Goal: Check status: Check status

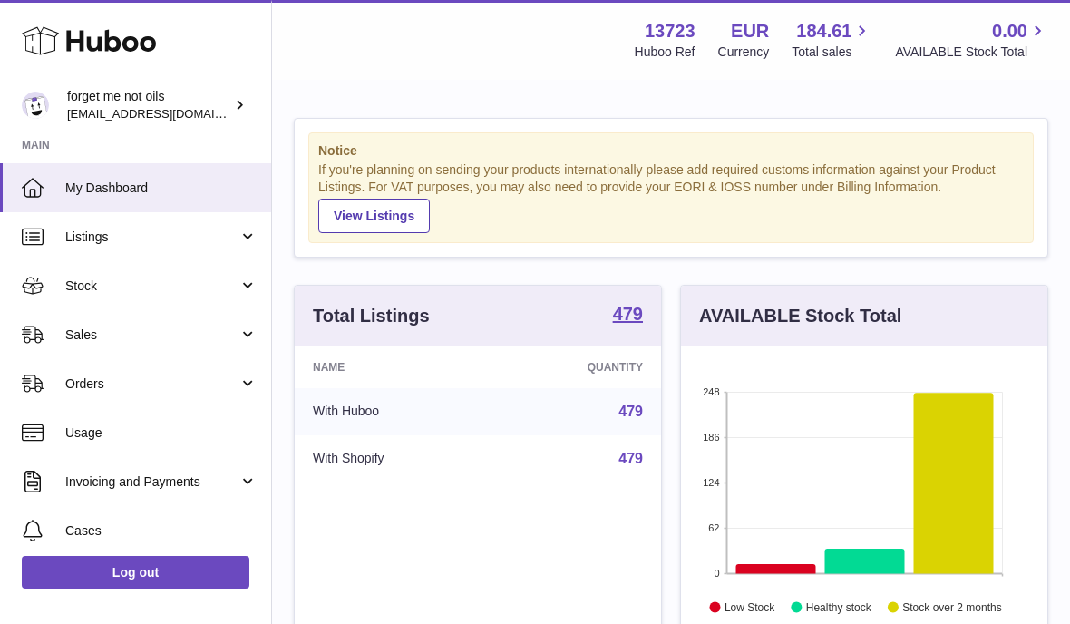
click at [85, 290] on span "Stock" at bounding box center [151, 285] width 173 height 17
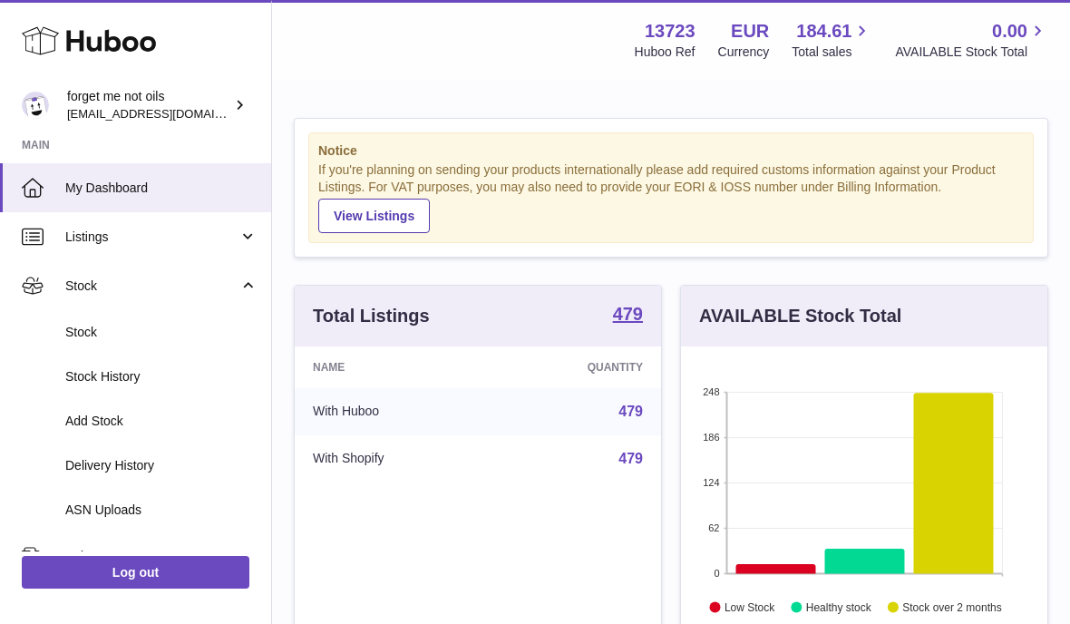
click at [79, 338] on link "Stock" at bounding box center [135, 332] width 271 height 44
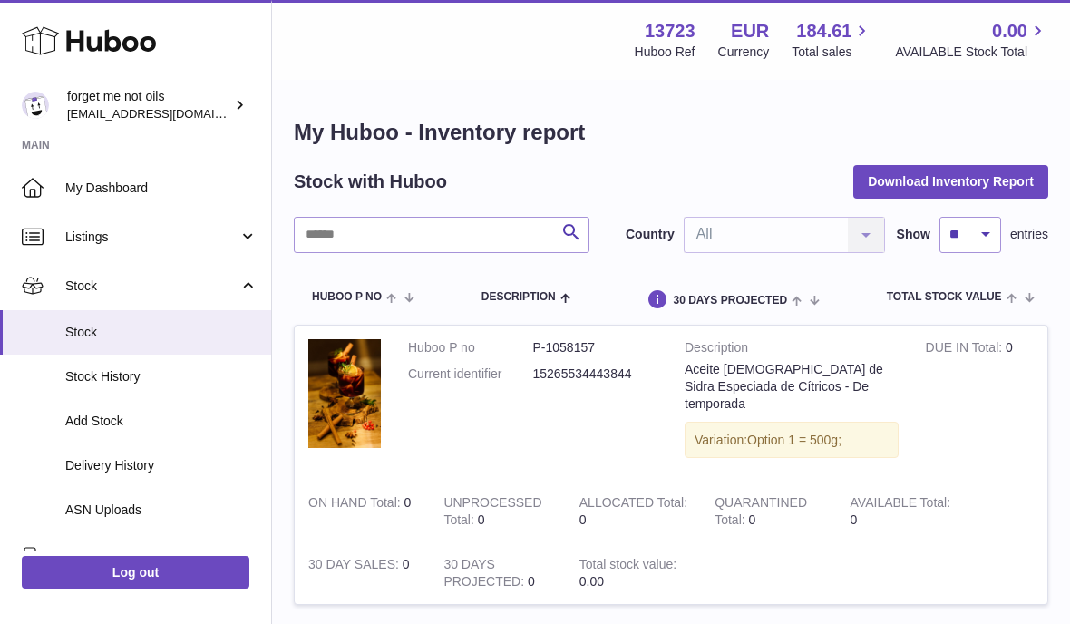
click at [82, 459] on span "Delivery History" at bounding box center [161, 465] width 192 height 17
click at [92, 457] on span "Delivery History" at bounding box center [161, 465] width 192 height 17
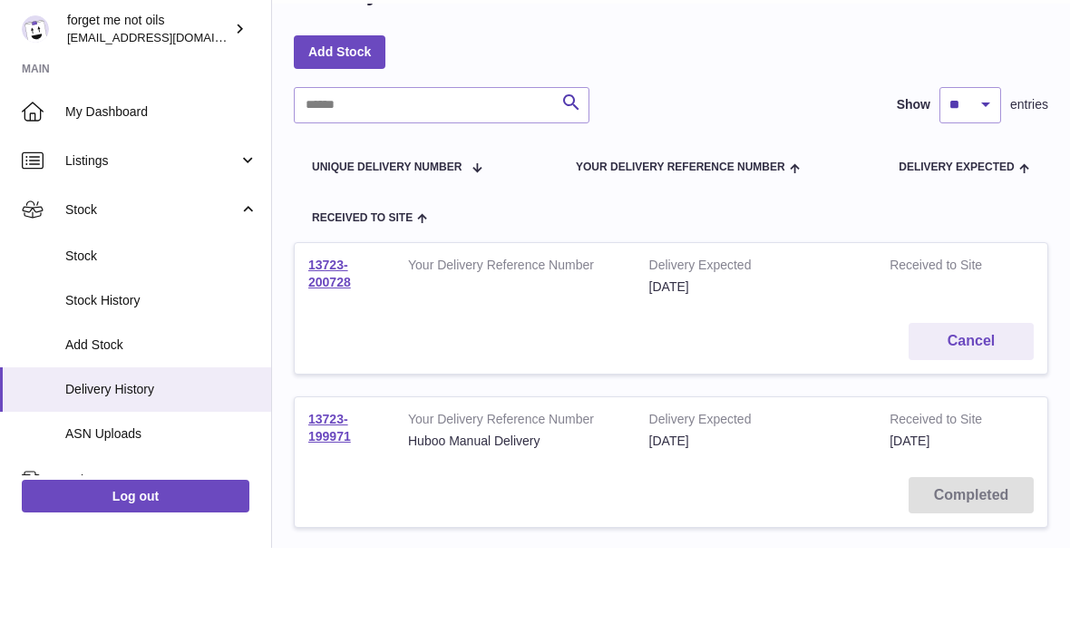
scroll to position [64, 0]
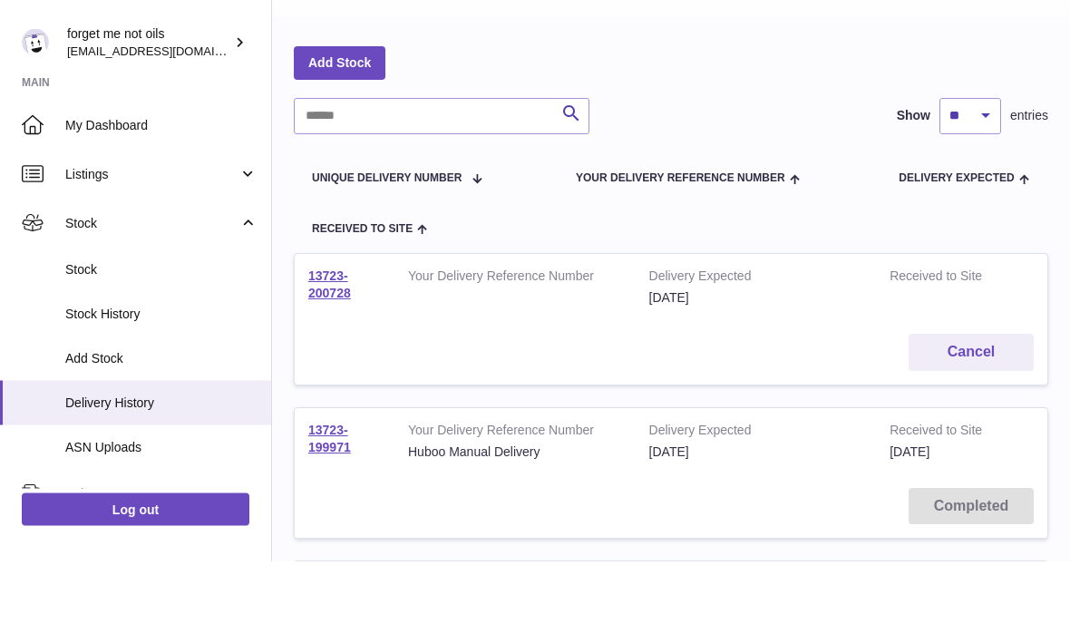
click at [346, 332] on link "13723-200728" at bounding box center [329, 348] width 43 height 32
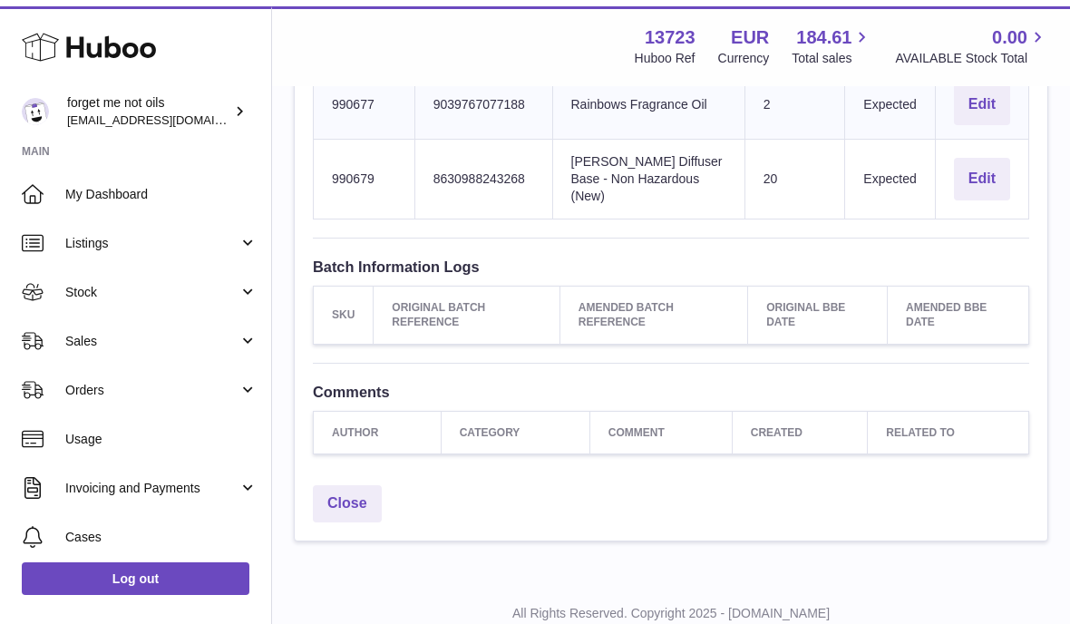
scroll to position [2996, 0]
